Goal: Navigation & Orientation: Find specific page/section

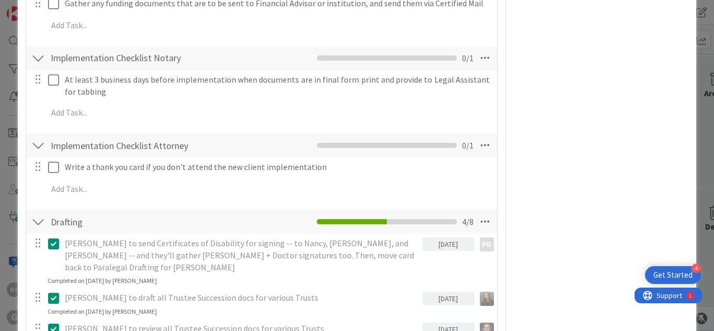
scroll to position [2753, 0]
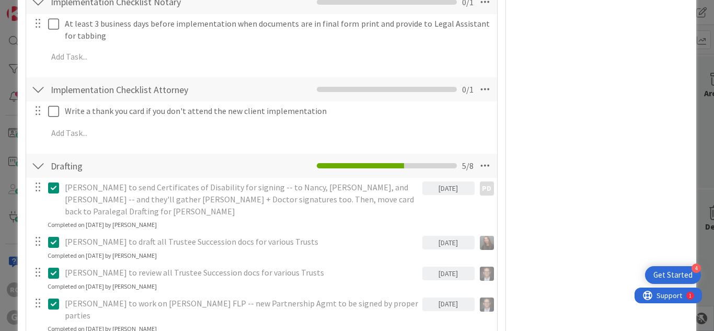
scroll to position [2821, 0]
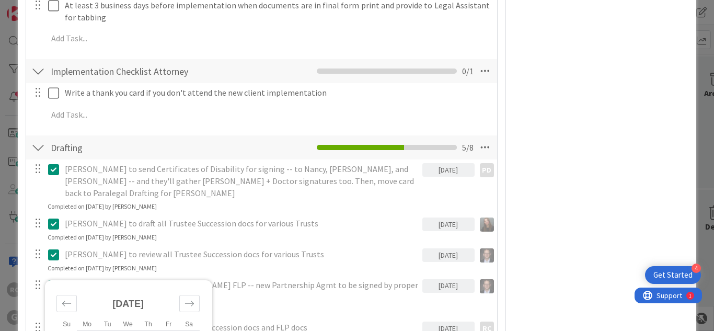
type input "[DATE]"
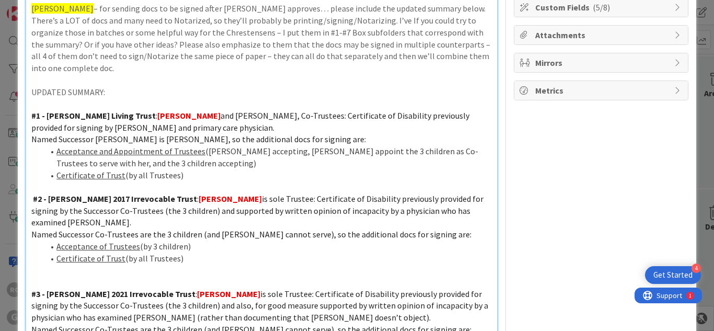
scroll to position [0, 0]
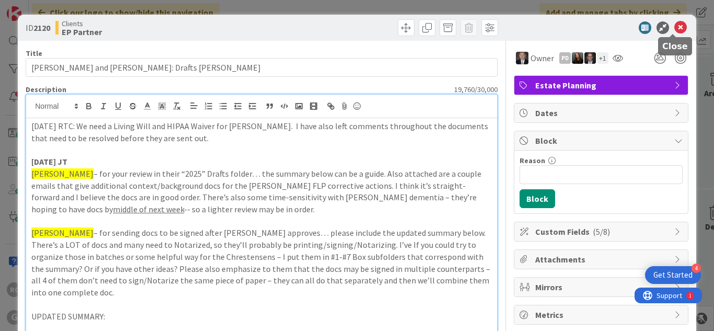
click at [674, 25] on icon at bounding box center [680, 27] width 13 height 13
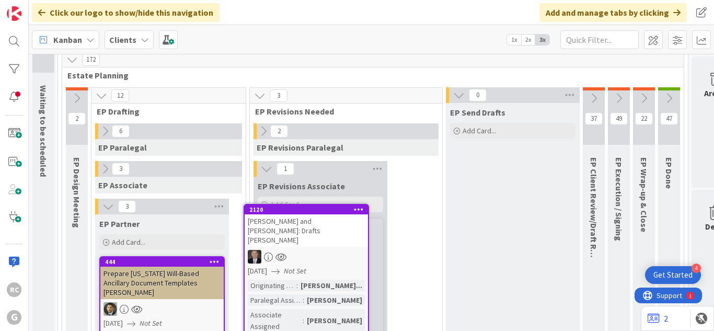
scroll to position [44, 0]
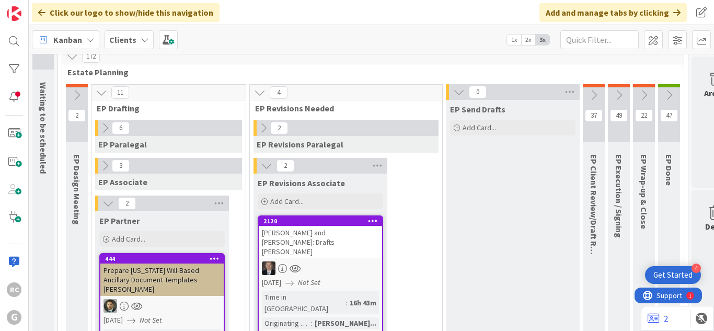
click at [261, 164] on icon at bounding box center [266, 165] width 11 height 11
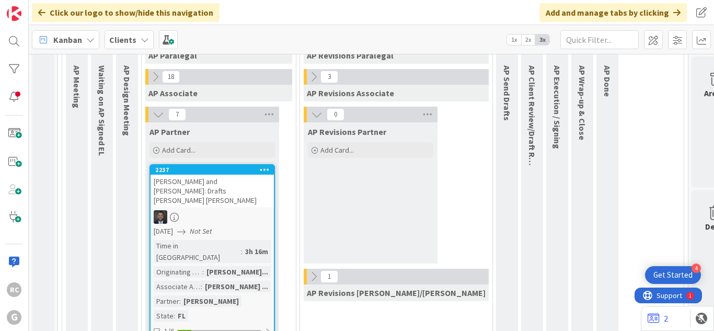
scroll to position [754, 0]
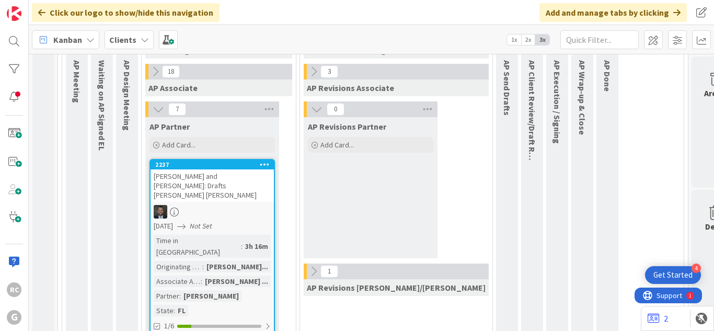
click at [197, 169] on div "[PERSON_NAME] and [PERSON_NAME]: Drafts [PERSON_NAME] [PERSON_NAME]" at bounding box center [212, 185] width 123 height 32
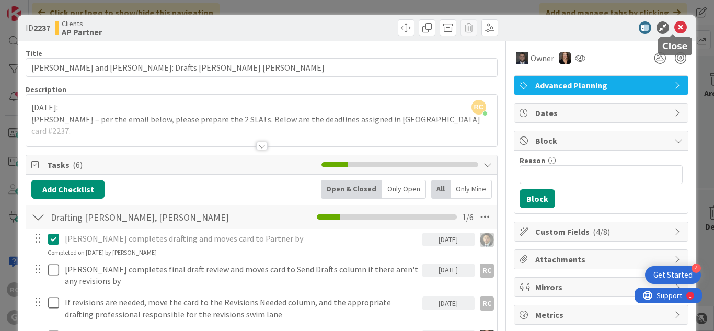
click at [674, 26] on icon at bounding box center [680, 27] width 13 height 13
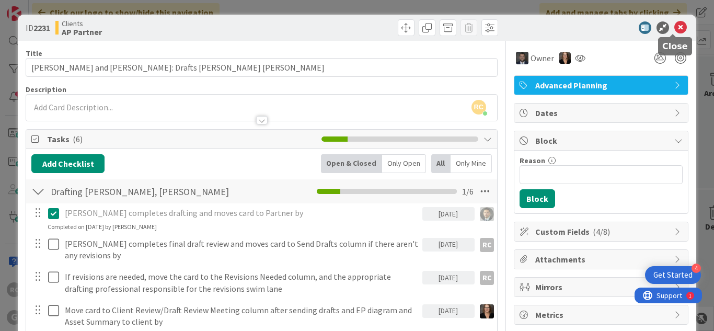
click at [674, 29] on icon at bounding box center [680, 27] width 13 height 13
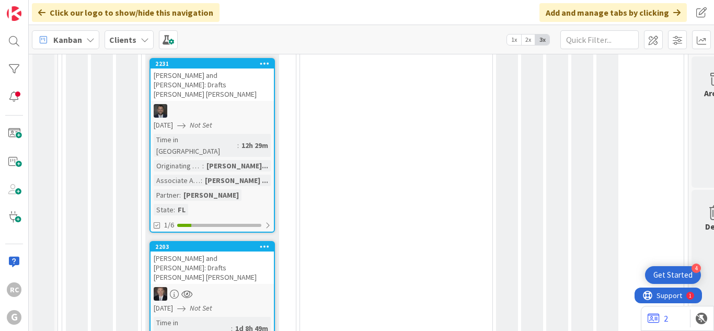
scroll to position [1043, 0]
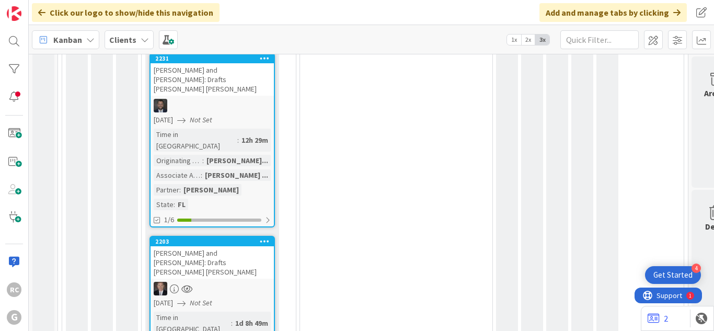
click at [205, 246] on div "[PERSON_NAME] and [PERSON_NAME]: Drafts [PERSON_NAME] [PERSON_NAME]" at bounding box center [212, 262] width 123 height 32
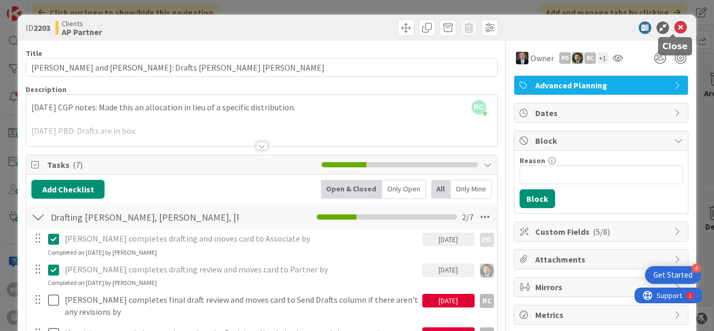
click at [674, 25] on icon at bounding box center [680, 27] width 13 height 13
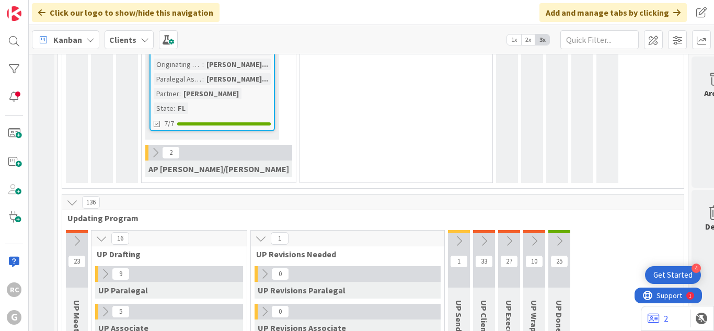
scroll to position [2147, 0]
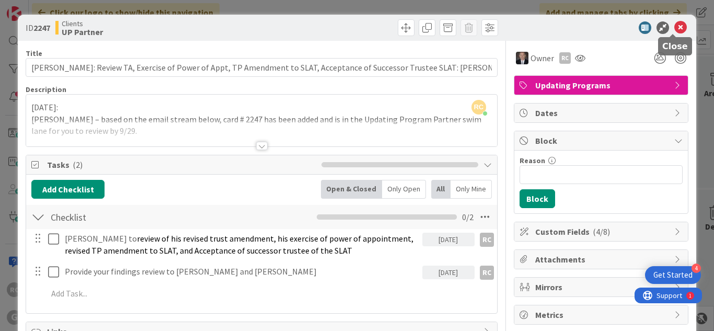
click at [676, 28] on icon at bounding box center [680, 27] width 13 height 13
